Goal: Communication & Community: Participate in discussion

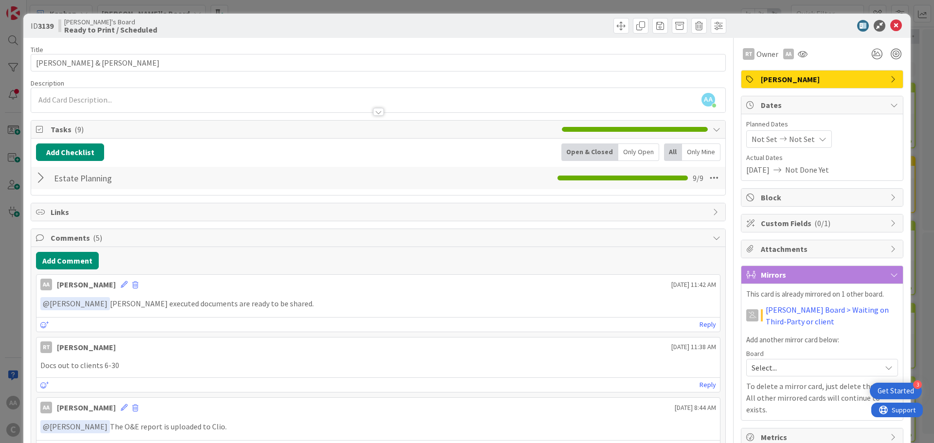
scroll to position [49, 0]
click at [890, 25] on icon at bounding box center [896, 26] width 12 height 12
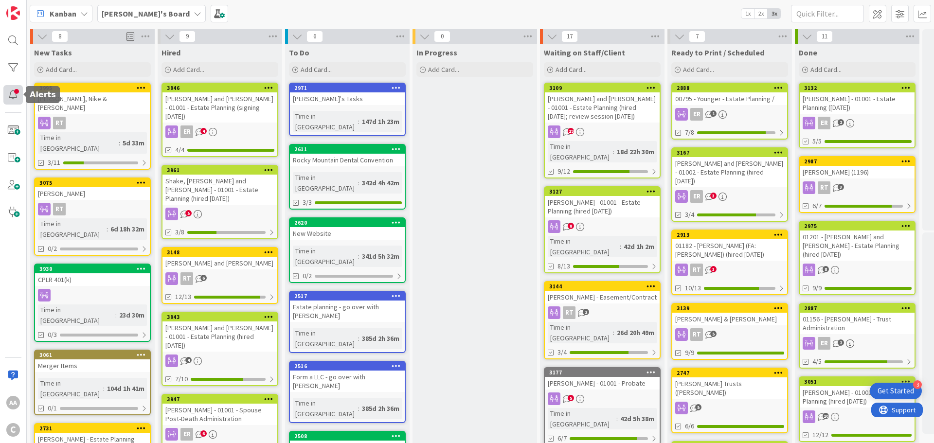
click at [8, 99] on div at bounding box center [12, 94] width 19 height 19
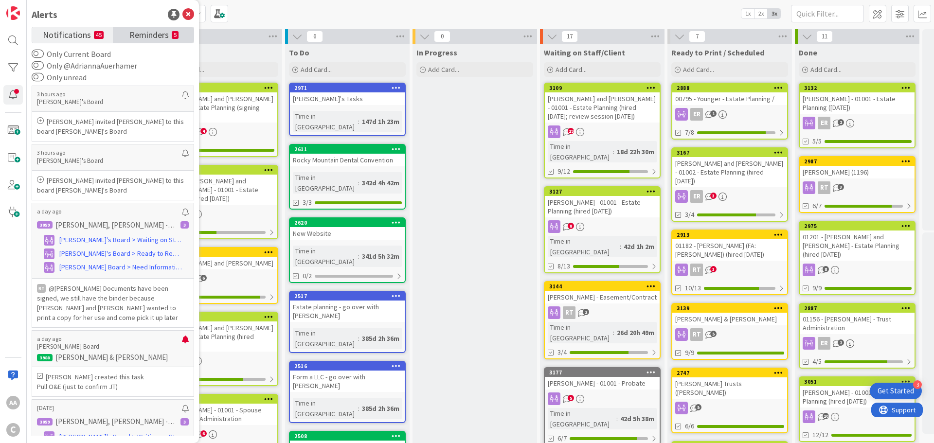
click at [148, 39] on span "Reminders" at bounding box center [148, 34] width 39 height 14
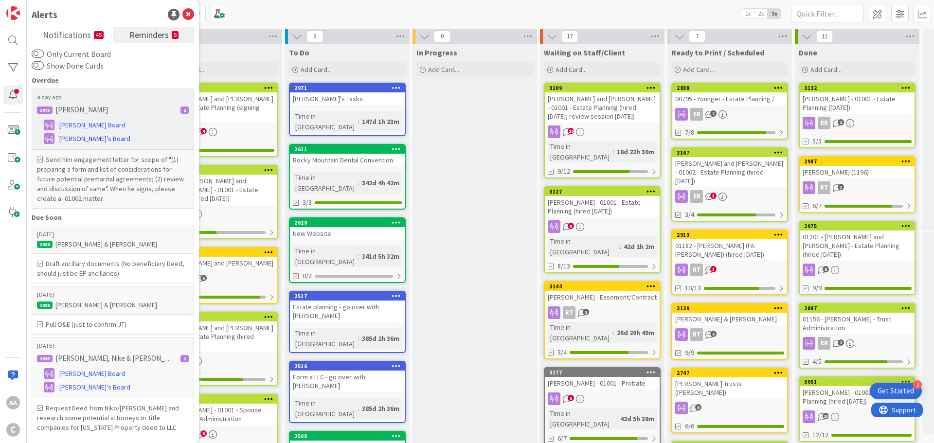
click at [89, 138] on span "[PERSON_NAME]'s Board" at bounding box center [94, 139] width 71 height 10
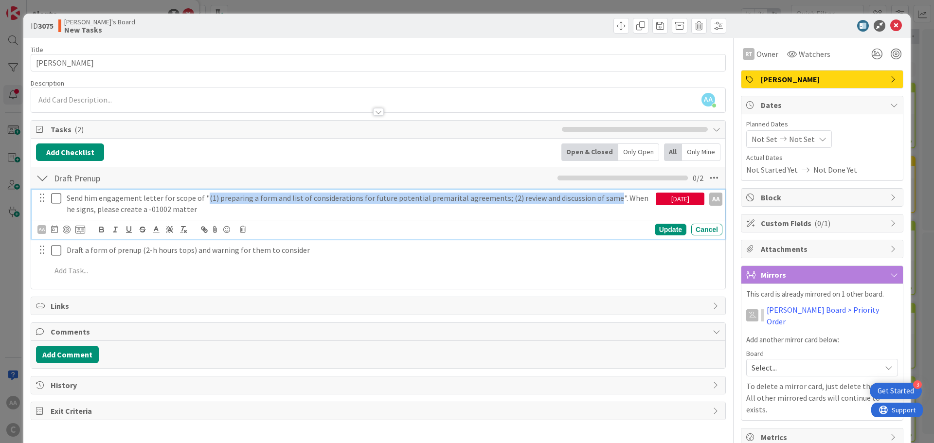
drag, startPoint x: 202, startPoint y: 198, endPoint x: 601, endPoint y: 190, distance: 398.8
click at [601, 190] on div "Send him engagement letter for scope of "(1) preparing a form and list of consi…" at bounding box center [359, 204] width 593 height 28
click at [57, 197] on icon at bounding box center [58, 199] width 15 height 12
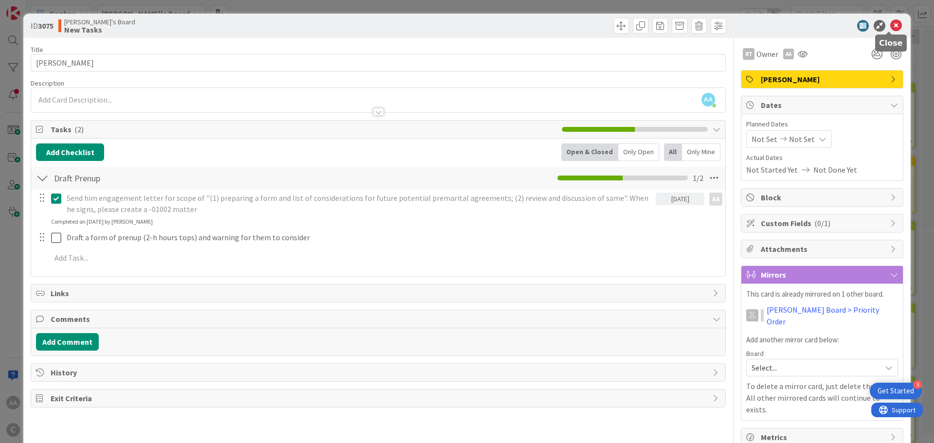
click at [890, 24] on icon at bounding box center [896, 26] width 12 height 12
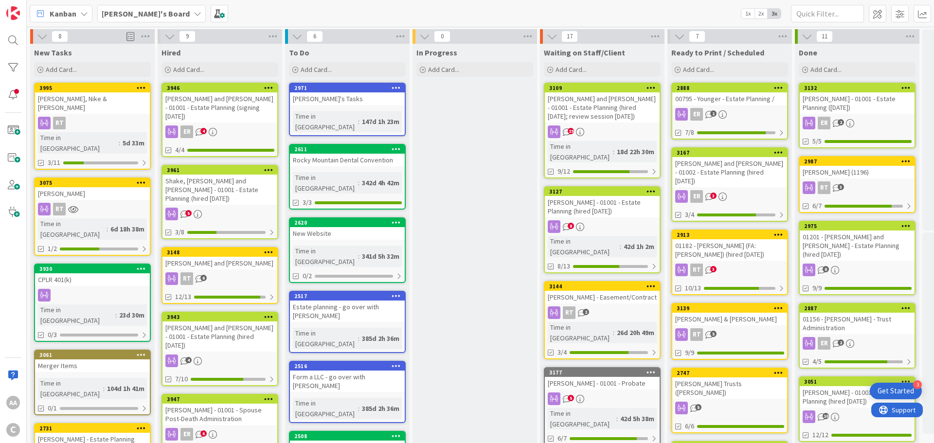
click at [236, 404] on div "[PERSON_NAME] - 01001 - Spouse Post-Death Administration" at bounding box center [219, 414] width 115 height 21
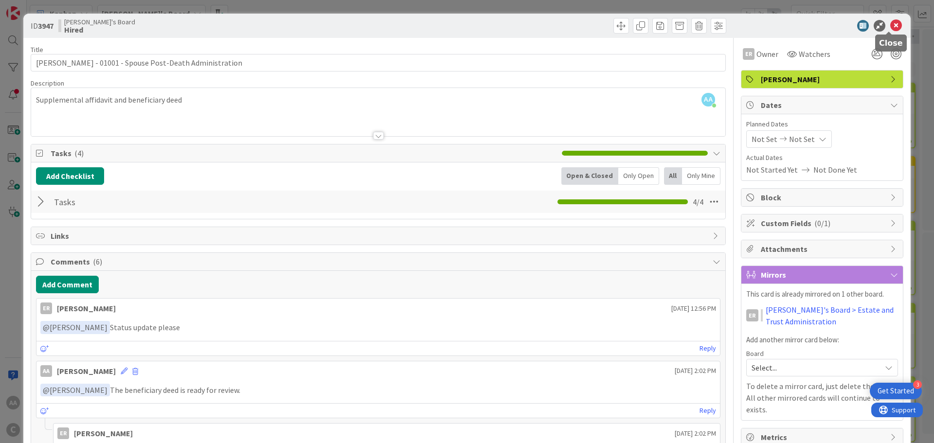
click at [890, 27] on icon at bounding box center [896, 26] width 12 height 12
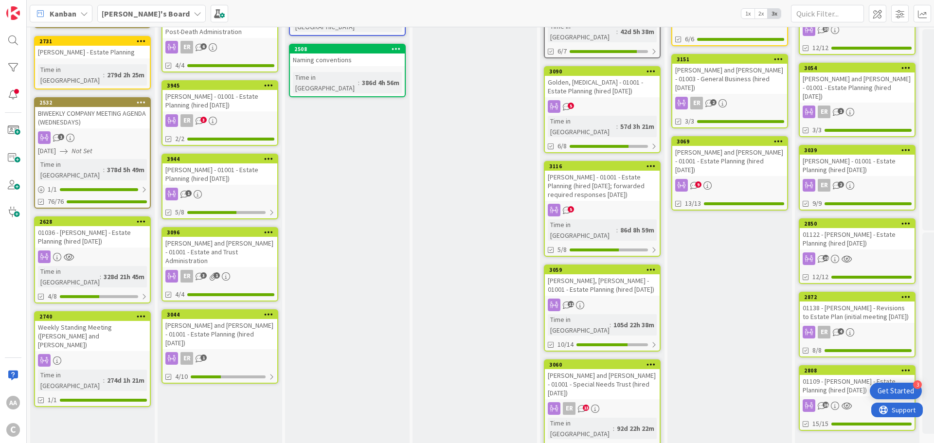
scroll to position [389, 0]
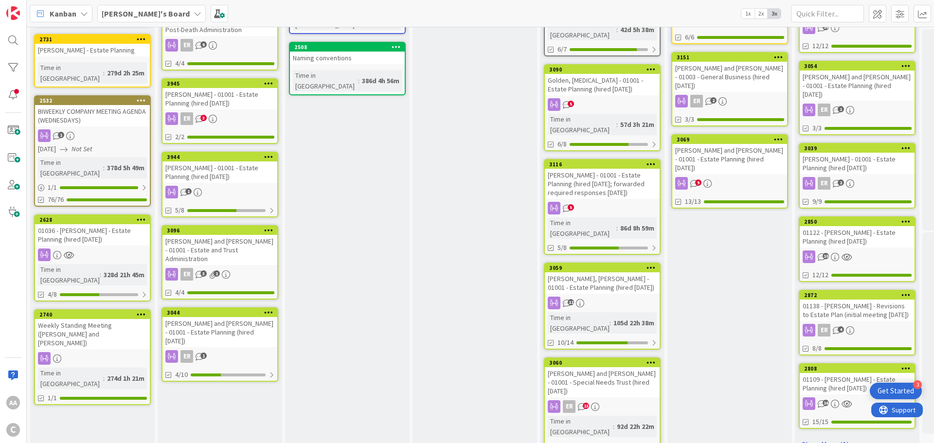
click at [601, 272] on div "[PERSON_NAME], [PERSON_NAME] - 01001 - Estate Planning (hired [DATE])" at bounding box center [602, 282] width 115 height 21
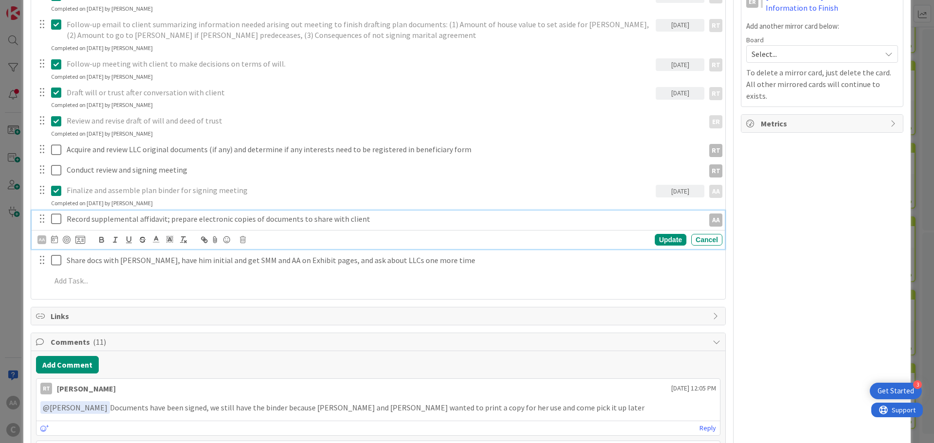
click at [56, 221] on icon at bounding box center [58, 219] width 15 height 12
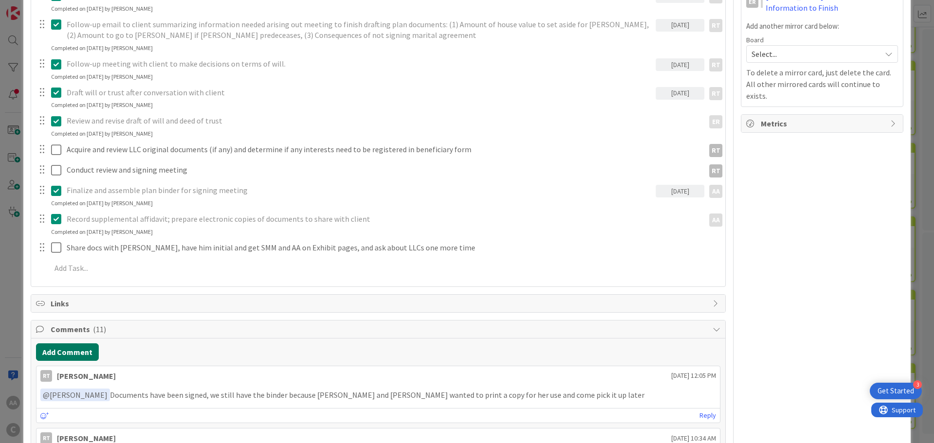
click at [71, 352] on button "Add Comment" at bounding box center [67, 352] width 63 height 18
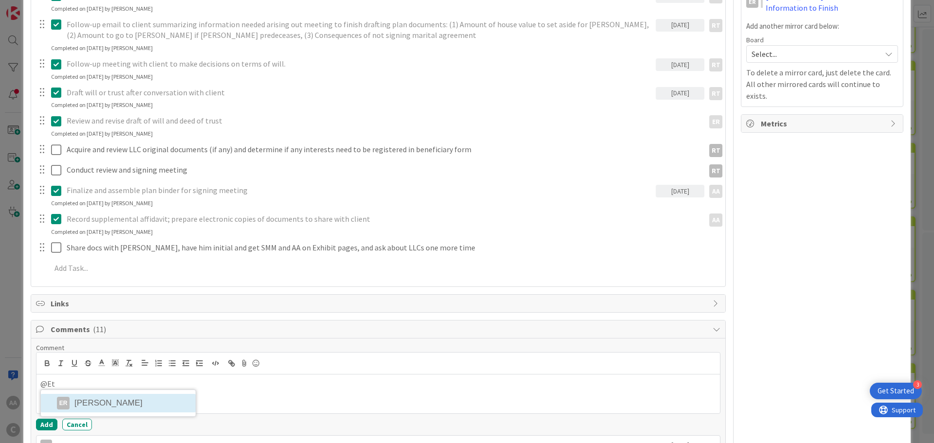
click at [96, 403] on div "@Et ER Ethan Rector" at bounding box center [377, 393] width 683 height 39
click at [126, 406] on li "ER Ethan Rector" at bounding box center [118, 403] width 155 height 18
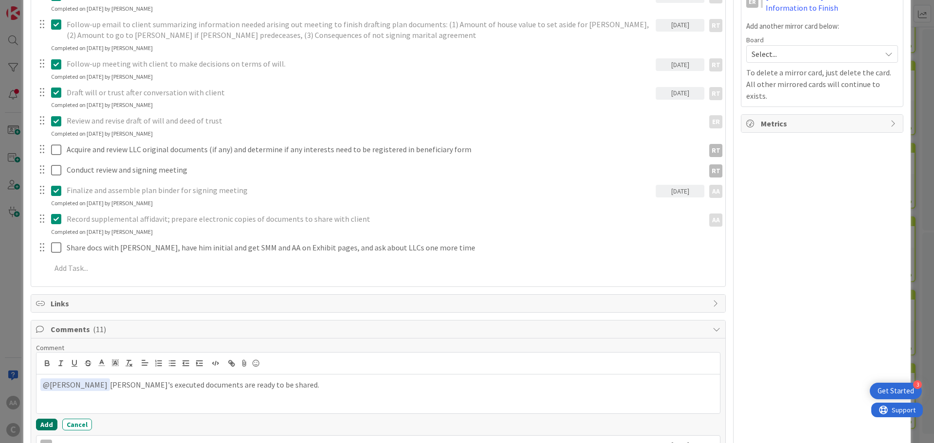
click at [50, 424] on button "Add" at bounding box center [46, 425] width 21 height 12
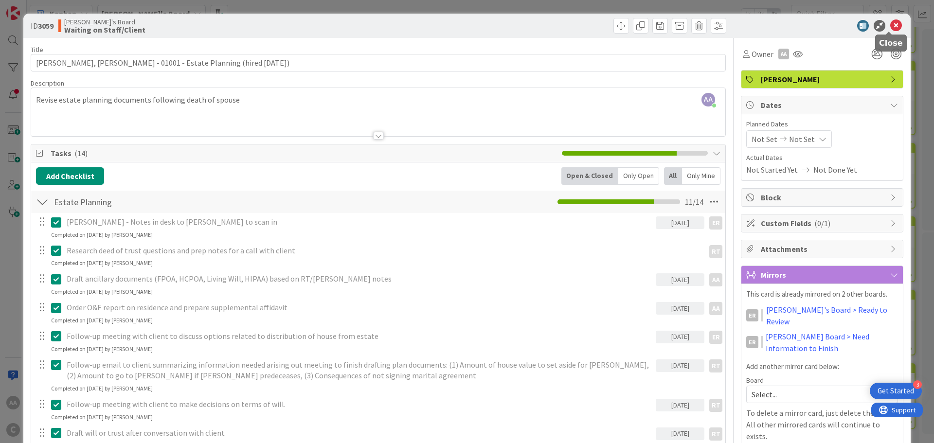
click at [890, 21] on icon at bounding box center [896, 26] width 12 height 12
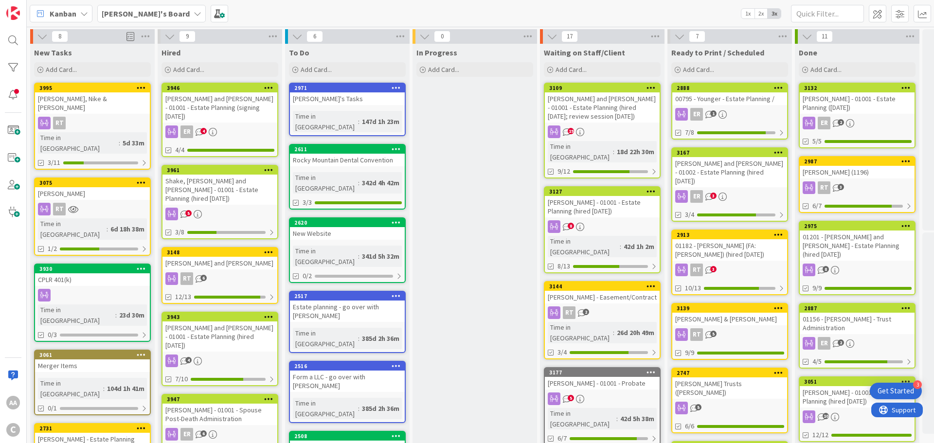
click at [233, 404] on div "[PERSON_NAME] - 01001 - Spouse Post-Death Administration" at bounding box center [219, 414] width 115 height 21
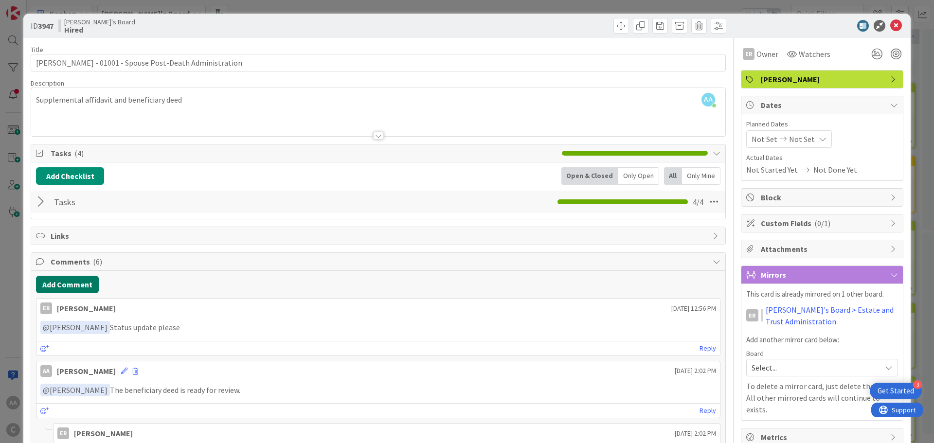
click at [56, 287] on button "Add Comment" at bounding box center [67, 285] width 63 height 18
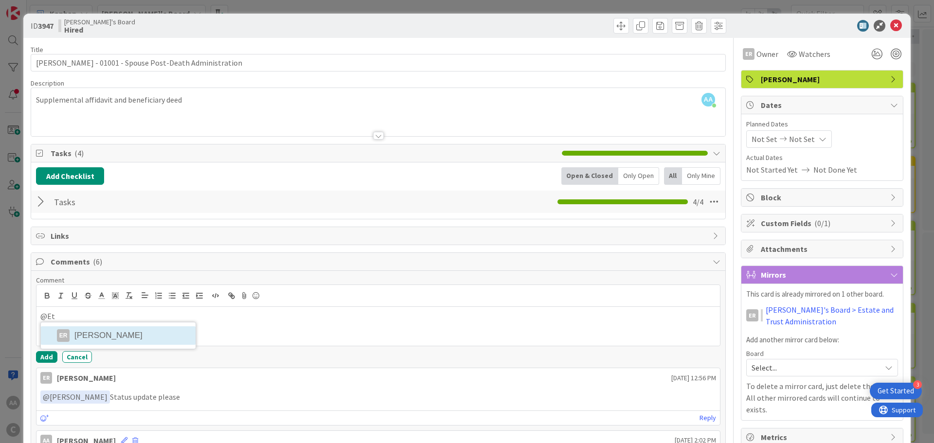
click at [78, 335] on li "ER Ethan Rector" at bounding box center [118, 335] width 155 height 18
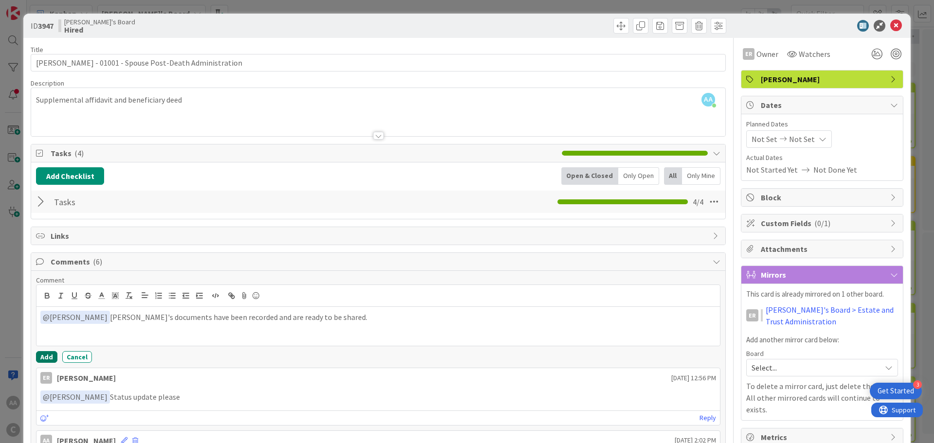
click at [47, 358] on button "Add" at bounding box center [46, 357] width 21 height 12
